Goal: Find specific page/section: Find specific page/section

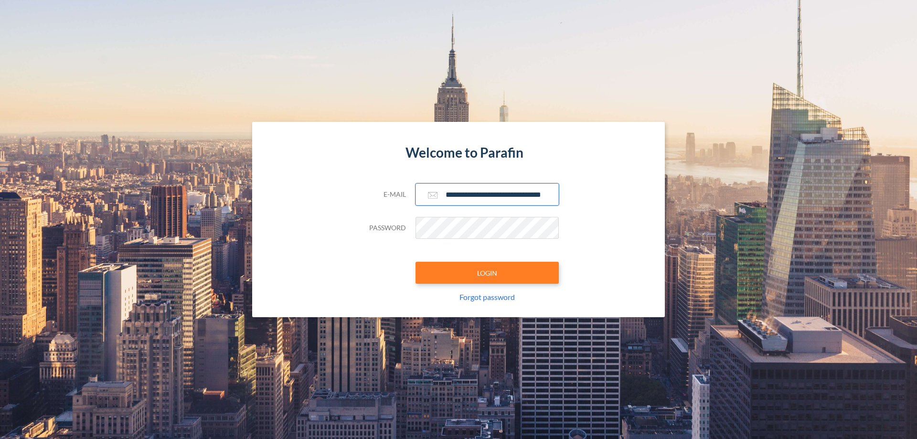
type input "**********"
click at [487, 273] on button "LOGIN" at bounding box center [487, 273] width 143 height 22
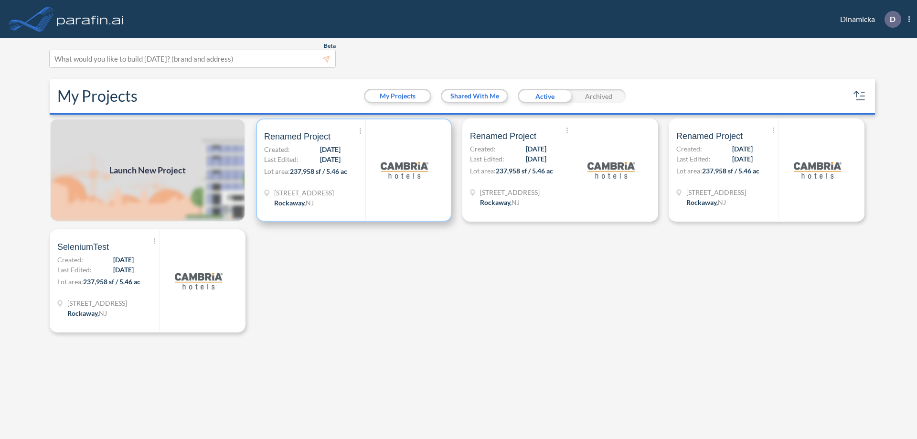
scroll to position [2, 0]
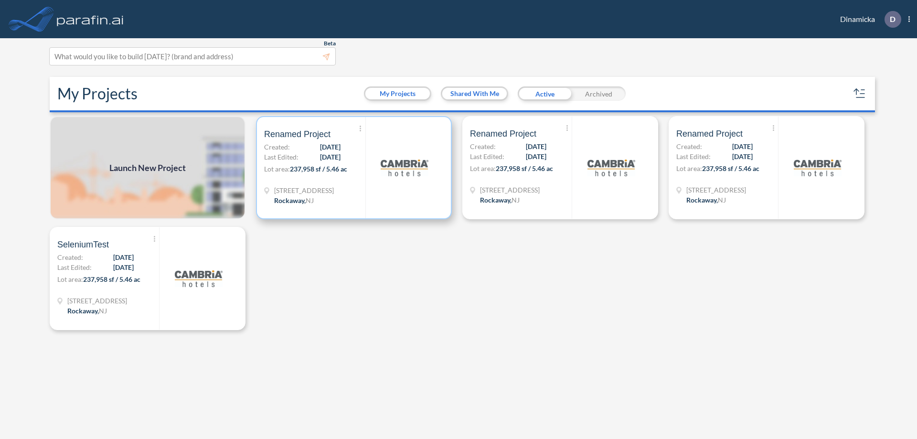
click at [354, 168] on p "Lot area: 237,958 sf / 5.46 ac" at bounding box center [314, 171] width 101 height 14
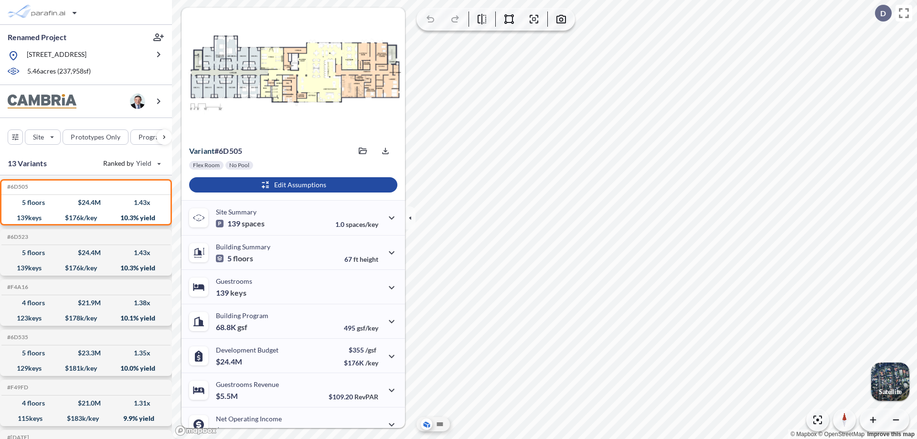
scroll to position [48, 0]
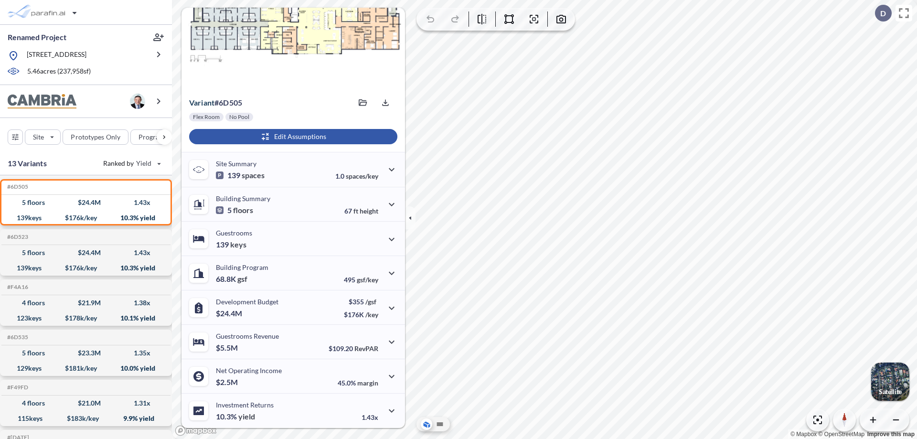
click at [292, 137] on div "button" at bounding box center [293, 136] width 208 height 15
